Goal: Information Seeking & Learning: Learn about a topic

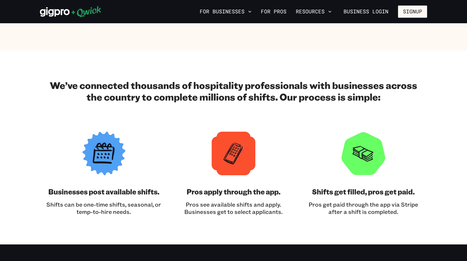
scroll to position [565, 0]
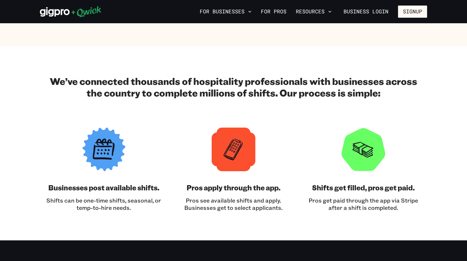
click at [236, 190] on h3 "Pros apply through the app." at bounding box center [234, 187] width 94 height 9
click at [234, 187] on h3 "Pros apply through the app." at bounding box center [234, 187] width 94 height 9
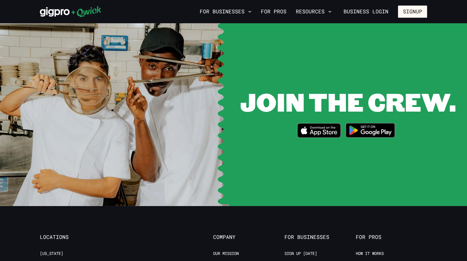
scroll to position [1180, 0]
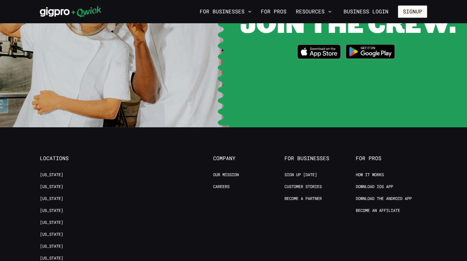
click at [368, 155] on span "For Pros" at bounding box center [391, 158] width 71 height 6
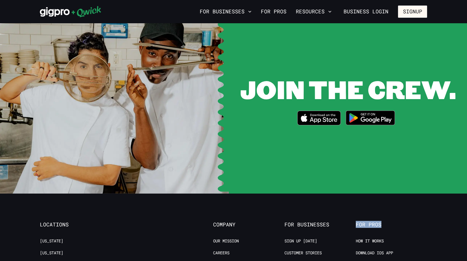
scroll to position [1065, 0]
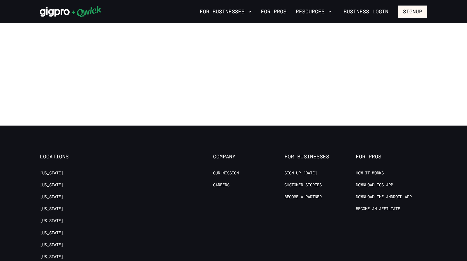
scroll to position [510, 0]
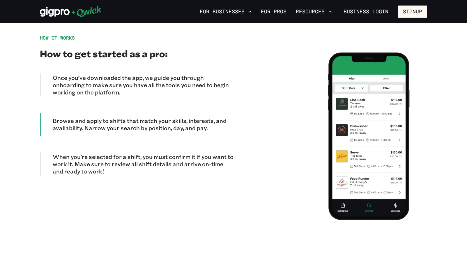
click at [170, 79] on p "Once you’ve downloaded the app, we guide you through onboarding to make sure yo…" at bounding box center [143, 85] width 181 height 22
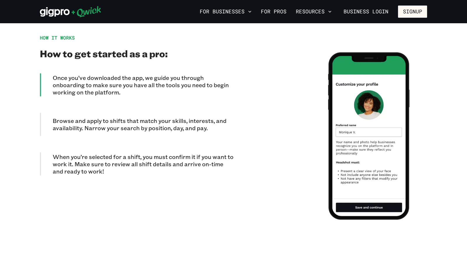
click at [154, 124] on p "Browse and apply to shifts that match your skills, interests, and availability.…" at bounding box center [143, 124] width 181 height 15
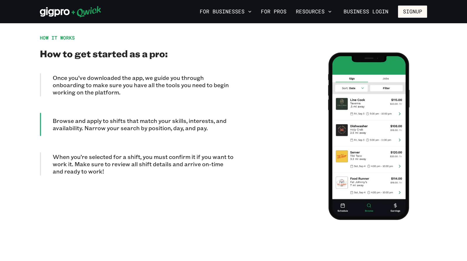
click at [153, 156] on p "When you’re selected for a shift, you must confirm it if you want to work it. M…" at bounding box center [143, 164] width 181 height 22
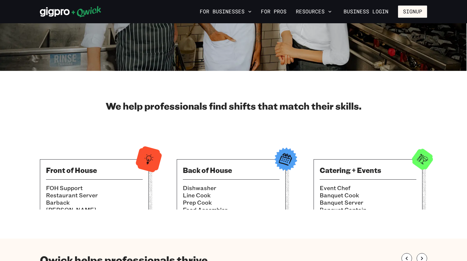
scroll to position [0, 0]
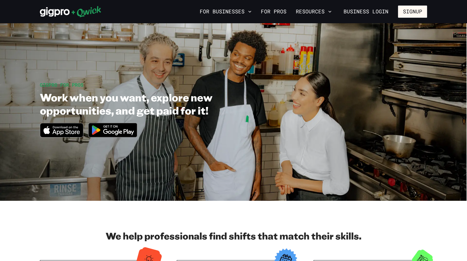
click at [148, 111] on h1 "Work when you want, explore new opportunities, and get paid for it!" at bounding box center [156, 104] width 232 height 26
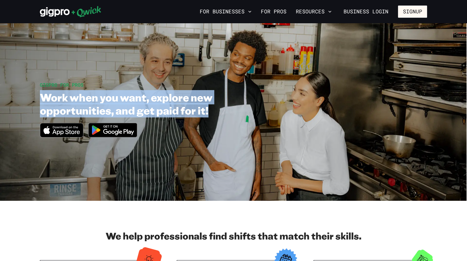
click at [148, 111] on h1 "Work when you want, explore new opportunities, and get paid for it!" at bounding box center [156, 104] width 232 height 26
drag, startPoint x: 149, startPoint y: 112, endPoint x: 125, endPoint y: 108, distance: 23.6
click at [243, 12] on button "For Businesses" at bounding box center [225, 12] width 56 height 10
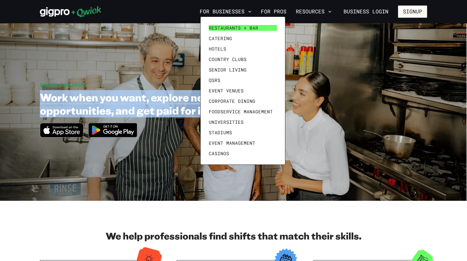
click at [243, 28] on span "Restaurants + Bar" at bounding box center [233, 28] width 49 height 6
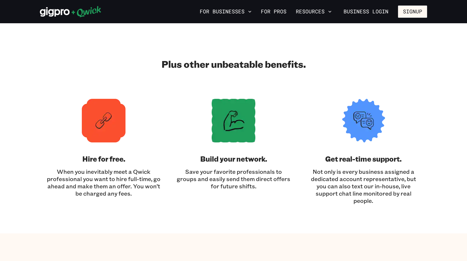
scroll to position [1668, 0]
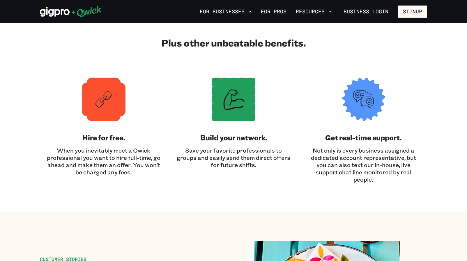
click at [101, 154] on p "When you inevitably meet a Qwick professional you want to hire full-time, go ah…" at bounding box center [104, 161] width 116 height 29
click at [101, 151] on p "When you inevitably meet a Qwick professional you want to hire full-time, go ah…" at bounding box center [104, 161] width 116 height 29
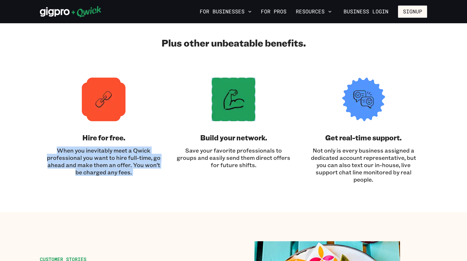
click at [101, 151] on p "When you inevitably meet a Qwick professional you want to hire full-time, go ah…" at bounding box center [104, 161] width 116 height 29
click at [103, 160] on p "When you inevitably meet a Qwick professional you want to hire full-time, go ah…" at bounding box center [104, 161] width 116 height 29
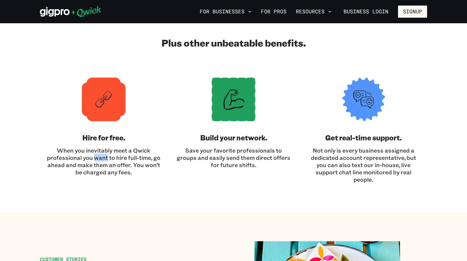
click at [103, 160] on p "When you inevitably meet a Qwick professional you want to hire full-time, go ah…" at bounding box center [104, 161] width 116 height 29
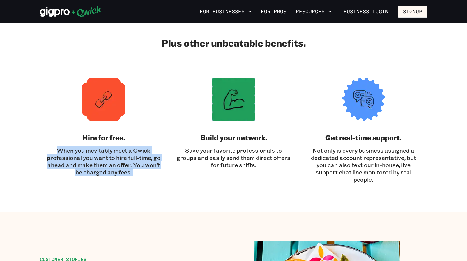
click at [103, 160] on p "When you inevitably meet a Qwick professional you want to hire full-time, go ah…" at bounding box center [104, 161] width 116 height 29
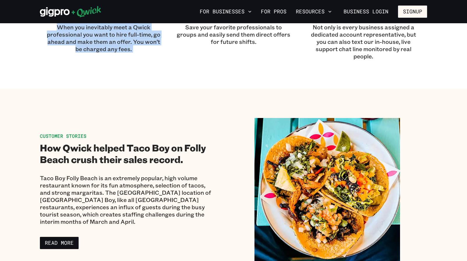
scroll to position [1716, 0]
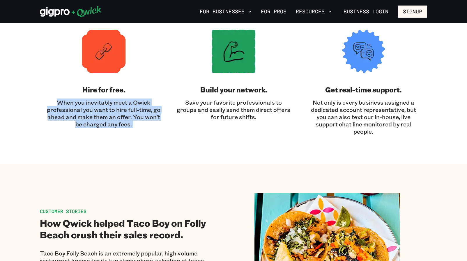
click at [102, 111] on p "When you inevitably meet a Qwick professional you want to hire full-time, go ah…" at bounding box center [104, 113] width 116 height 29
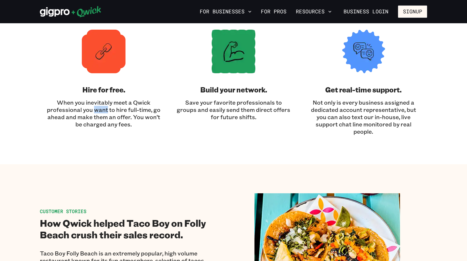
click at [102, 111] on p "When you inevitably meet a Qwick professional you want to hire full-time, go ah…" at bounding box center [104, 113] width 116 height 29
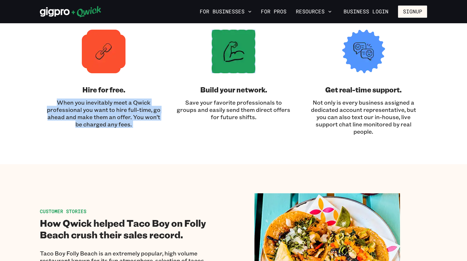
click at [102, 111] on p "When you inevitably meet a Qwick professional you want to hire full-time, go ah…" at bounding box center [104, 113] width 116 height 29
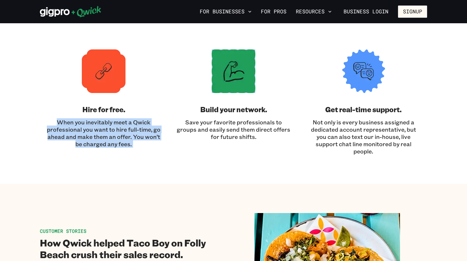
scroll to position [1696, 0]
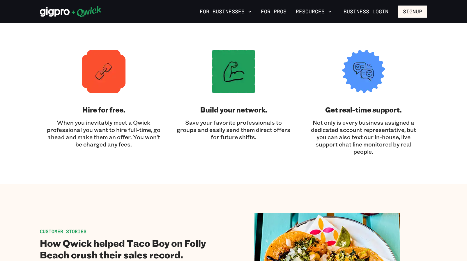
click at [102, 111] on h3 "Hire for free." at bounding box center [103, 109] width 43 height 9
click at [104, 131] on p "When you inevitably meet a Qwick professional you want to hire full-time, go ah…" at bounding box center [104, 133] width 116 height 29
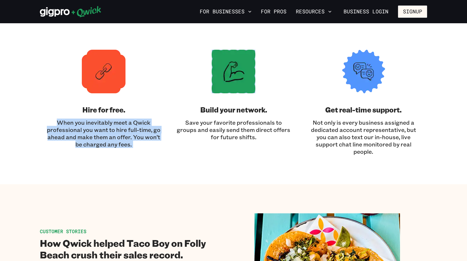
click at [104, 131] on p "When you inevitably meet a Qwick professional you want to hire full-time, go ah…" at bounding box center [104, 133] width 116 height 29
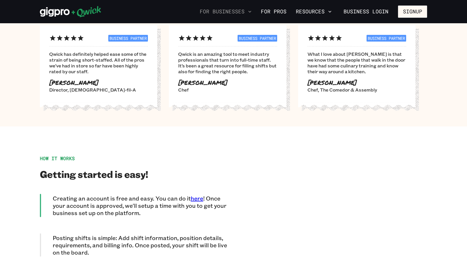
scroll to position [1284, 0]
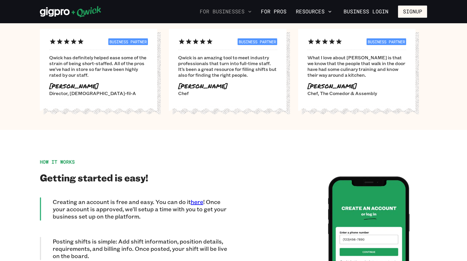
click at [248, 10] on button "For Businesses" at bounding box center [225, 12] width 56 height 10
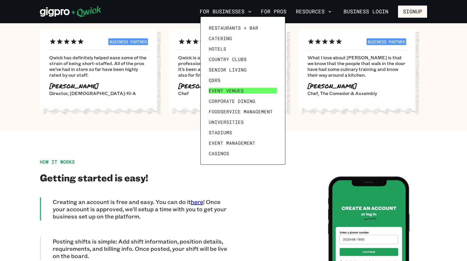
click at [232, 93] on span "Event Venues" at bounding box center [226, 91] width 35 height 6
